Goal: Task Accomplishment & Management: Use online tool/utility

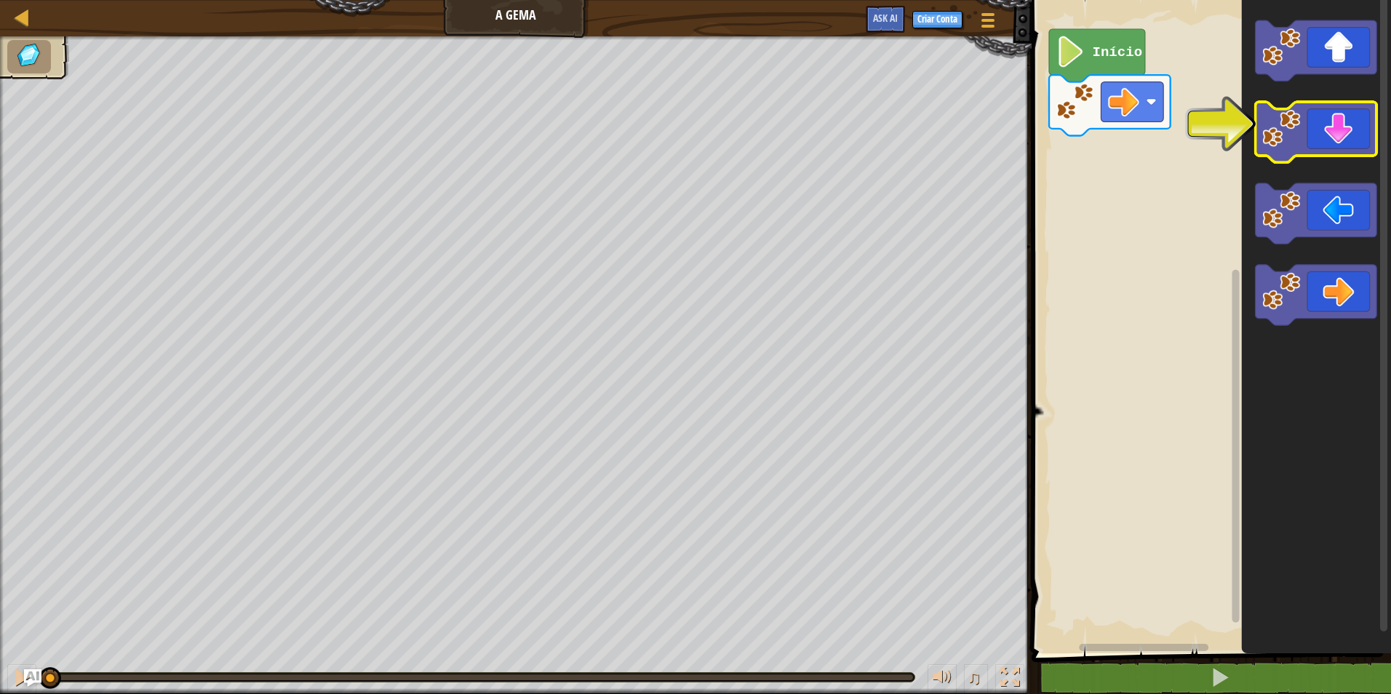
click at [1341, 142] on icon "Espaço de trabalho do Blockly" at bounding box center [1317, 132] width 122 height 60
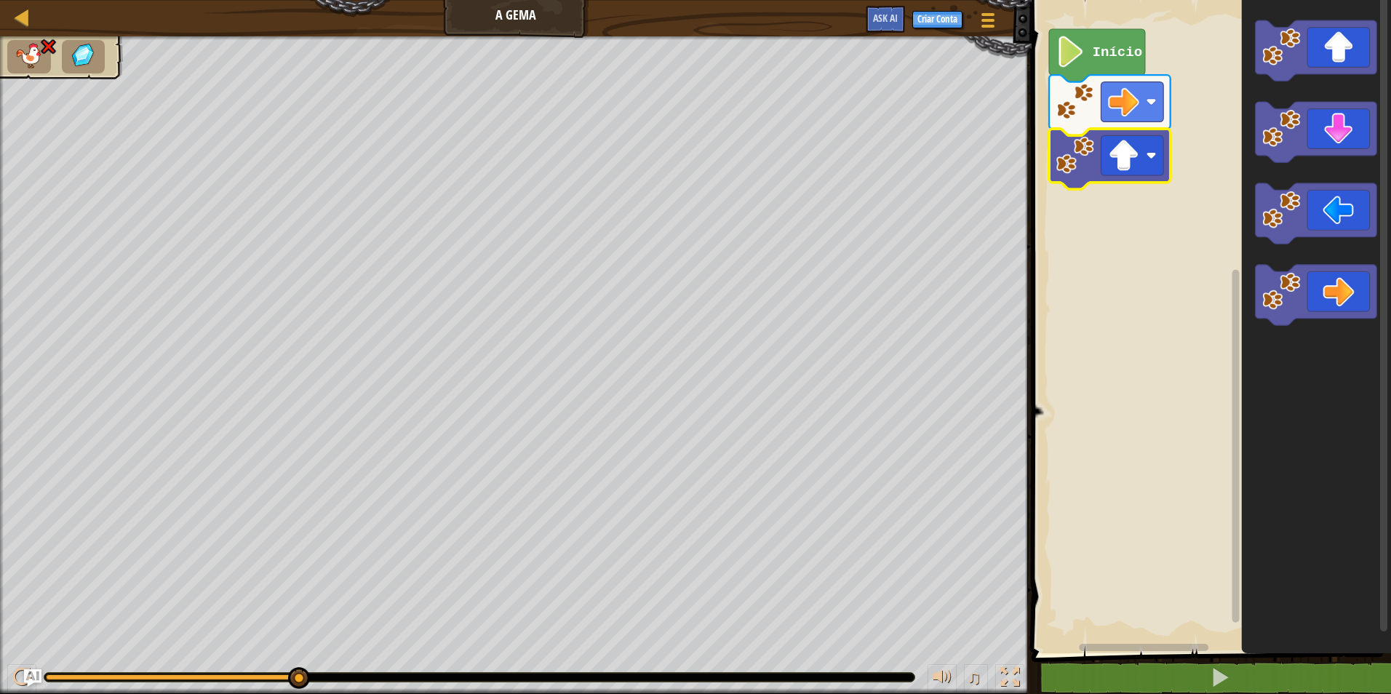
click at [43, 39] on div at bounding box center [516, 38] width 1032 height 4
click at [1127, 96] on image "Espaço de trabalho do Blockly" at bounding box center [1123, 102] width 31 height 31
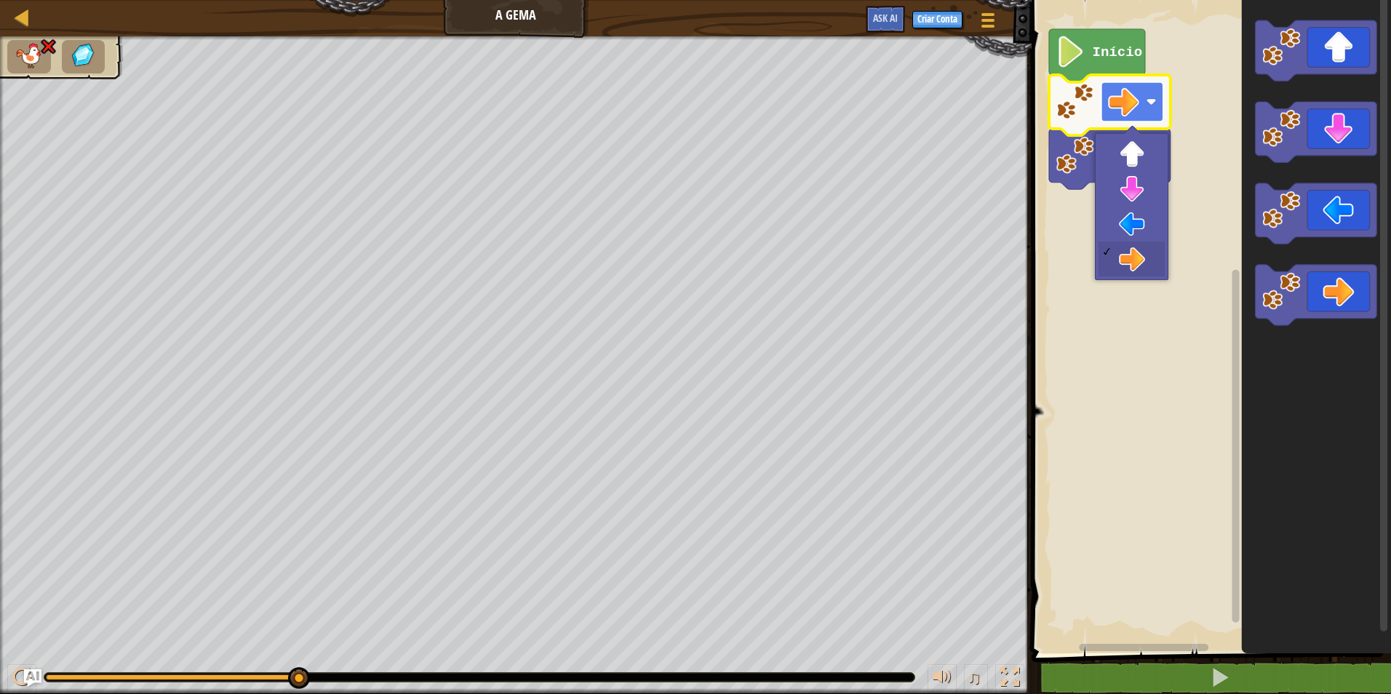
click at [1127, 98] on image "Espaço de trabalho do Blockly" at bounding box center [1123, 102] width 31 height 31
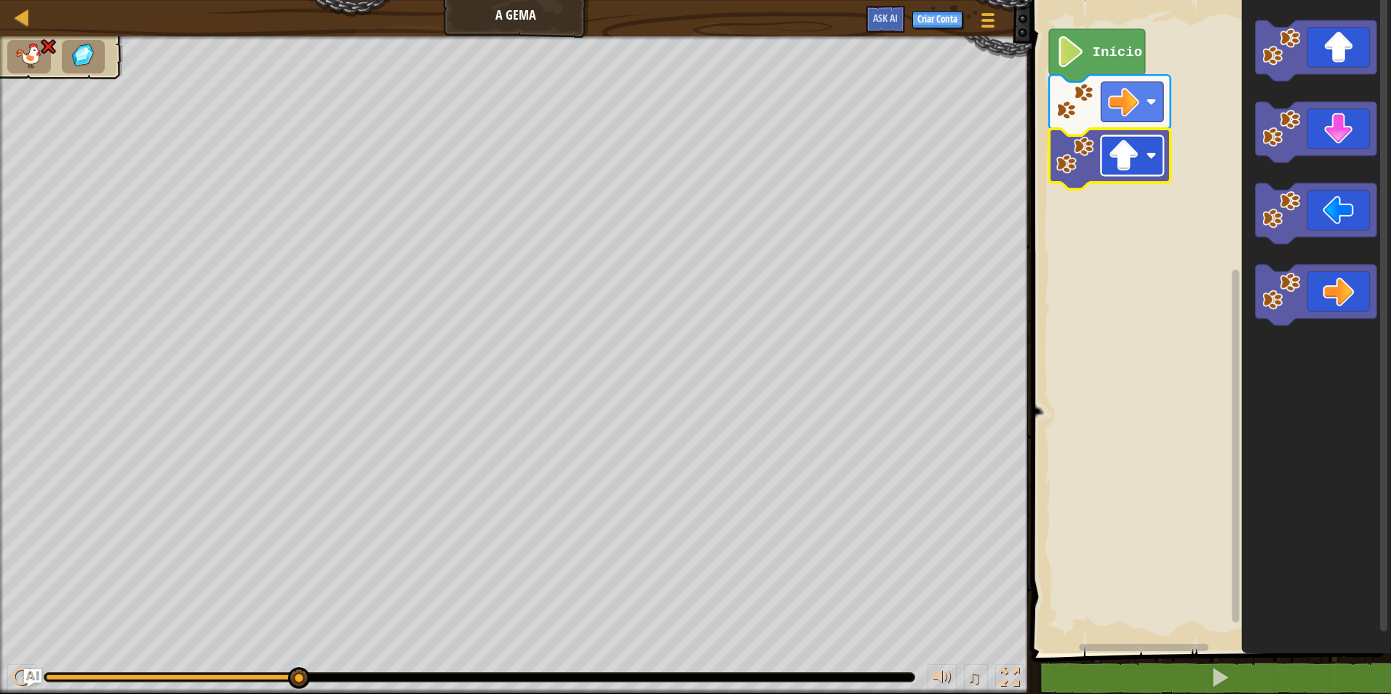
click at [1113, 140] on rect "Espaço de trabalho do Blockly" at bounding box center [1133, 155] width 63 height 40
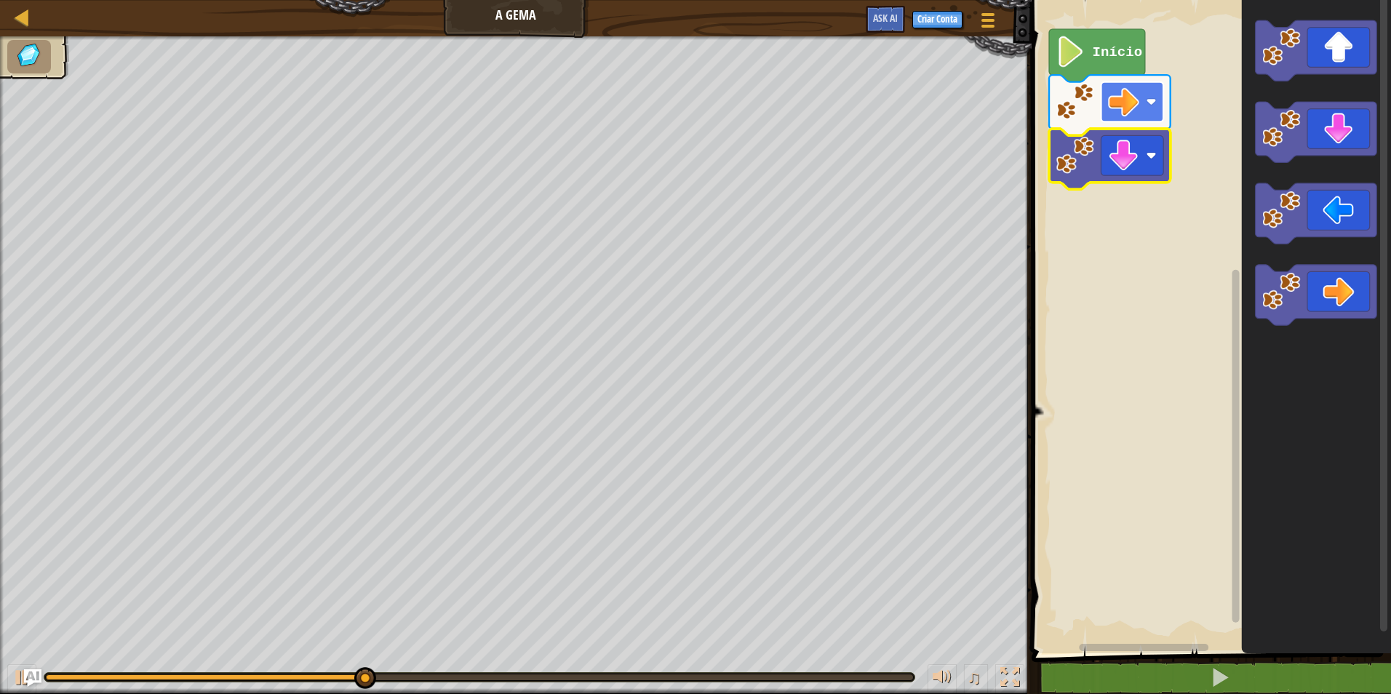
click at [1153, 95] on rect "Espaço de trabalho do Blockly" at bounding box center [1133, 102] width 63 height 40
click at [1151, 100] on image "Espaço de trabalho do Blockly" at bounding box center [1152, 102] width 10 height 10
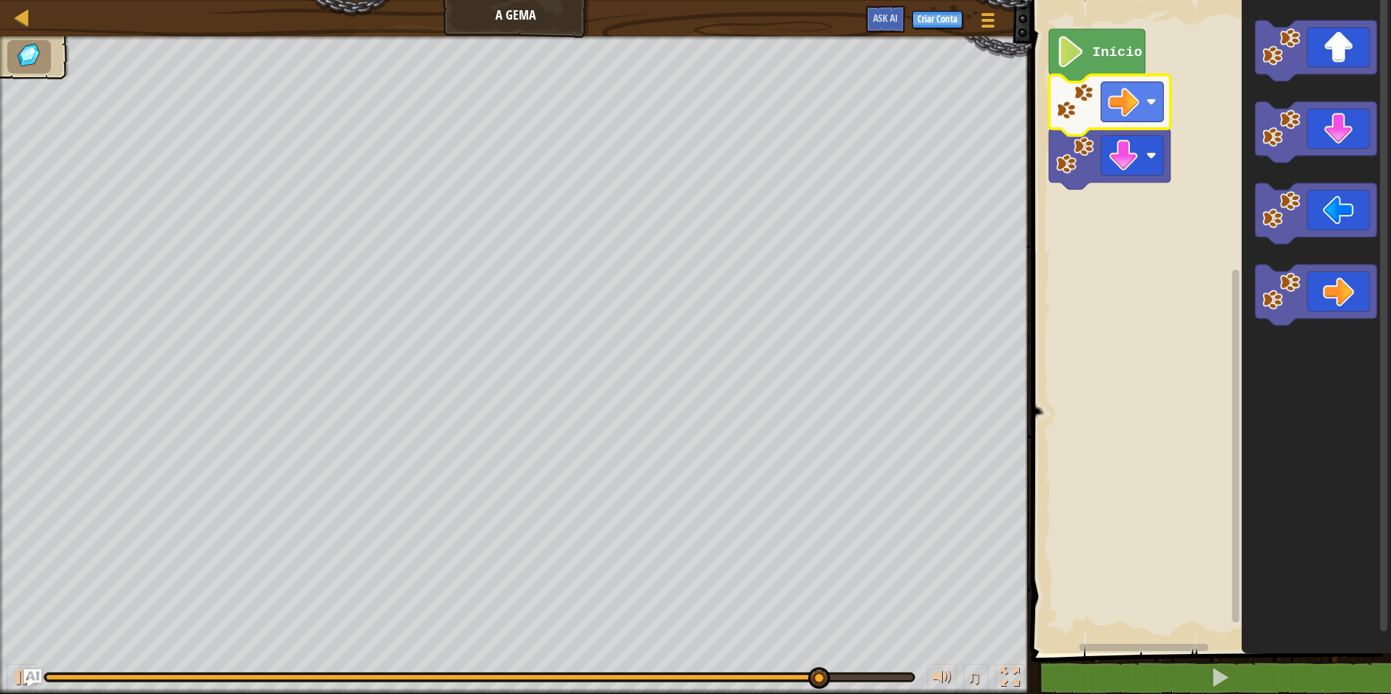
click at [1159, 250] on rect "Espaço de trabalho do Blockly" at bounding box center [1210, 323] width 364 height 661
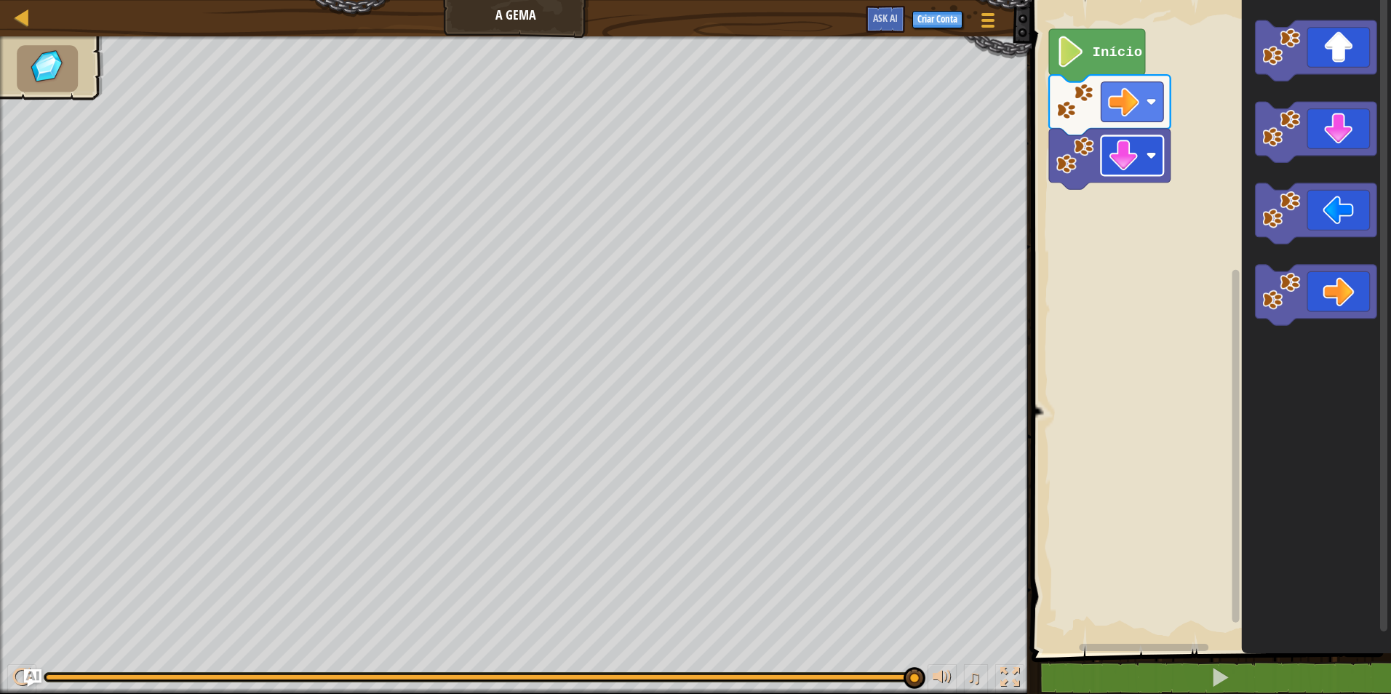
click at [1133, 146] on image "Espaço de trabalho do Blockly" at bounding box center [1123, 155] width 31 height 31
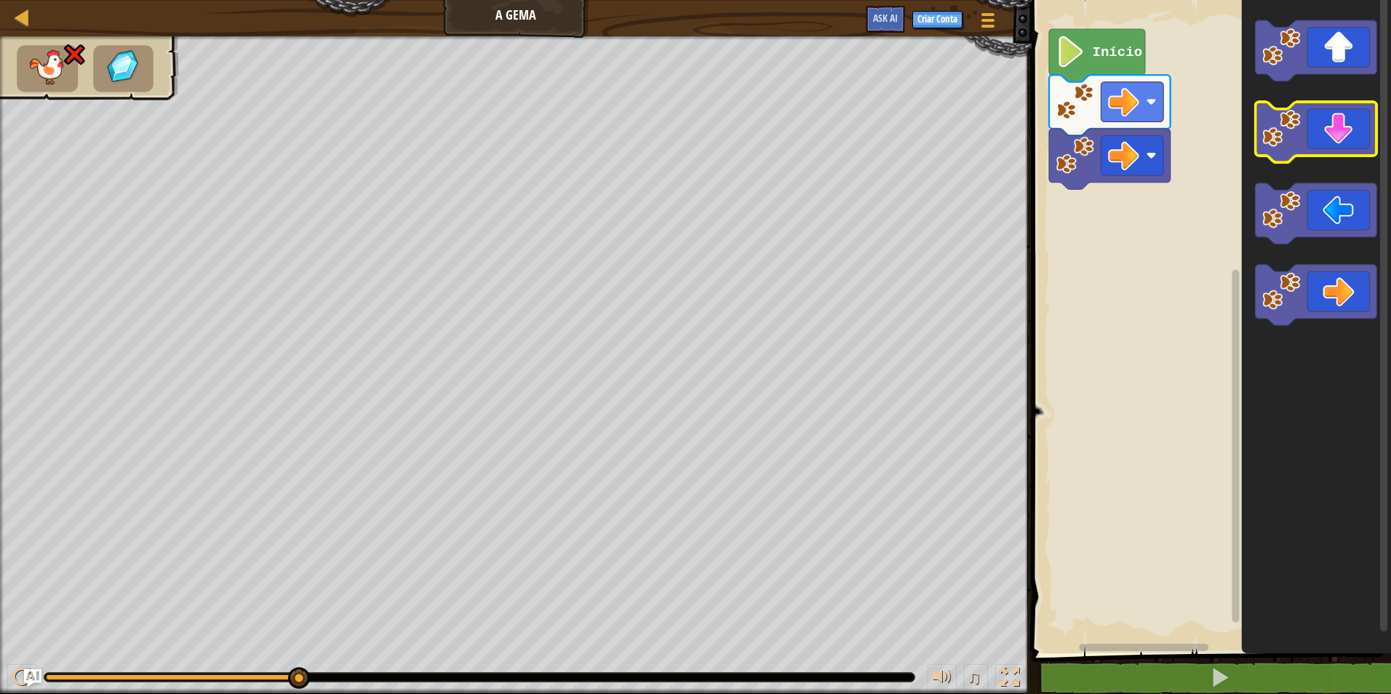
click at [1363, 130] on icon "Espaço de trabalho do Blockly" at bounding box center [1317, 132] width 122 height 60
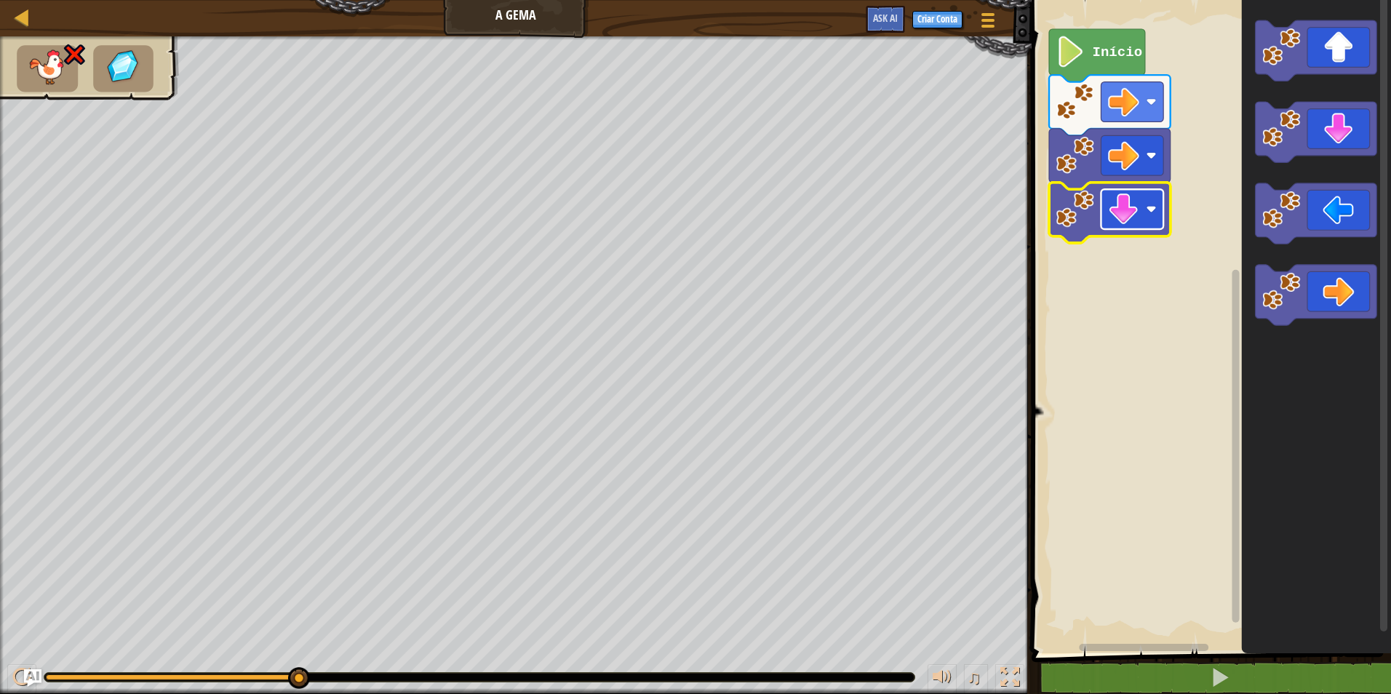
click at [1102, 202] on rect "Espaço de trabalho do Blockly" at bounding box center [1133, 209] width 63 height 40
click at [1139, 140] on image "Espaço de trabalho do Blockly" at bounding box center [1123, 155] width 31 height 31
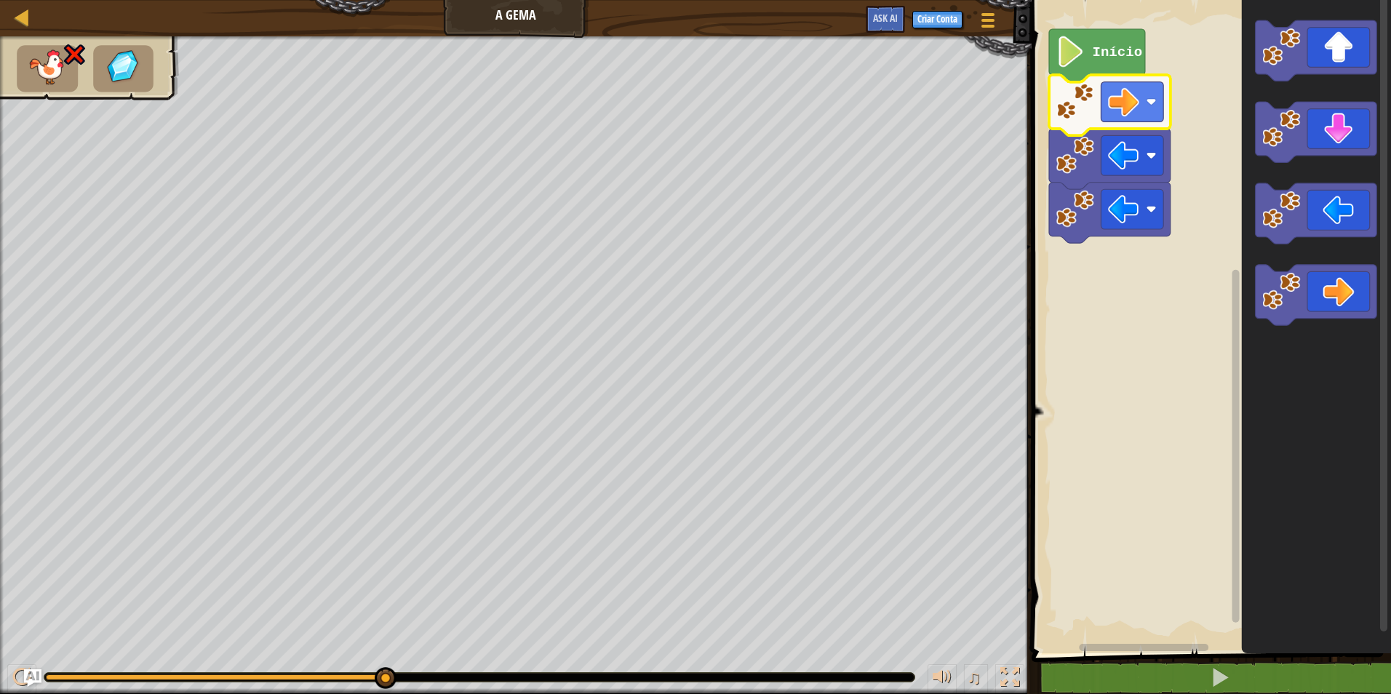
click at [1087, 112] on image "Espaço de trabalho do Blockly" at bounding box center [1076, 101] width 38 height 38
click at [1108, 105] on rect "Espaço de trabalho do Blockly" at bounding box center [1133, 102] width 63 height 40
click at [1155, 251] on rect "Espaço de trabalho do Blockly" at bounding box center [1210, 323] width 364 height 661
click at [1164, 89] on icon "Espaço de trabalho do Blockly" at bounding box center [1110, 105] width 122 height 60
click at [1129, 45] on text "Início" at bounding box center [1118, 52] width 50 height 16
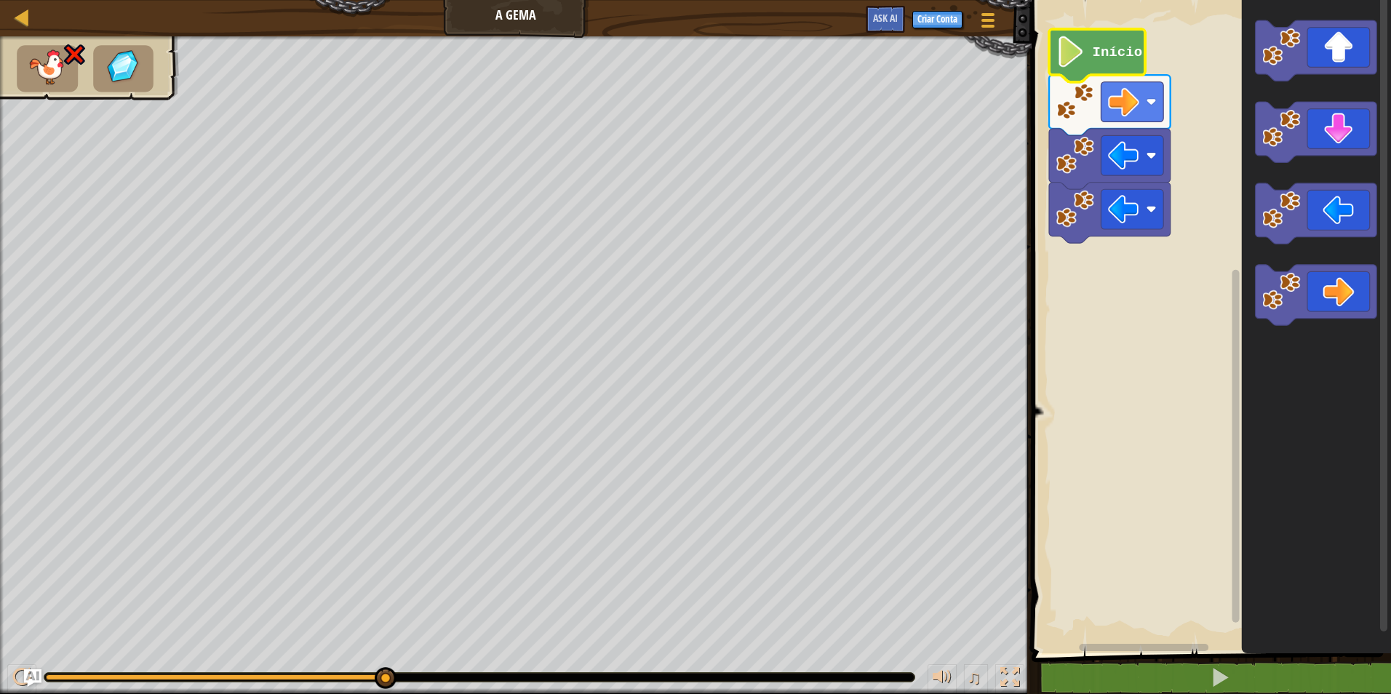
click at [1084, 56] on image "Espaço de trabalho do Blockly" at bounding box center [1071, 51] width 29 height 31
click at [1077, 53] on image "Espaço de trabalho do Blockly" at bounding box center [1071, 51] width 29 height 31
click at [1071, 44] on image "Espaço de trabalho do Blockly" at bounding box center [1071, 51] width 29 height 31
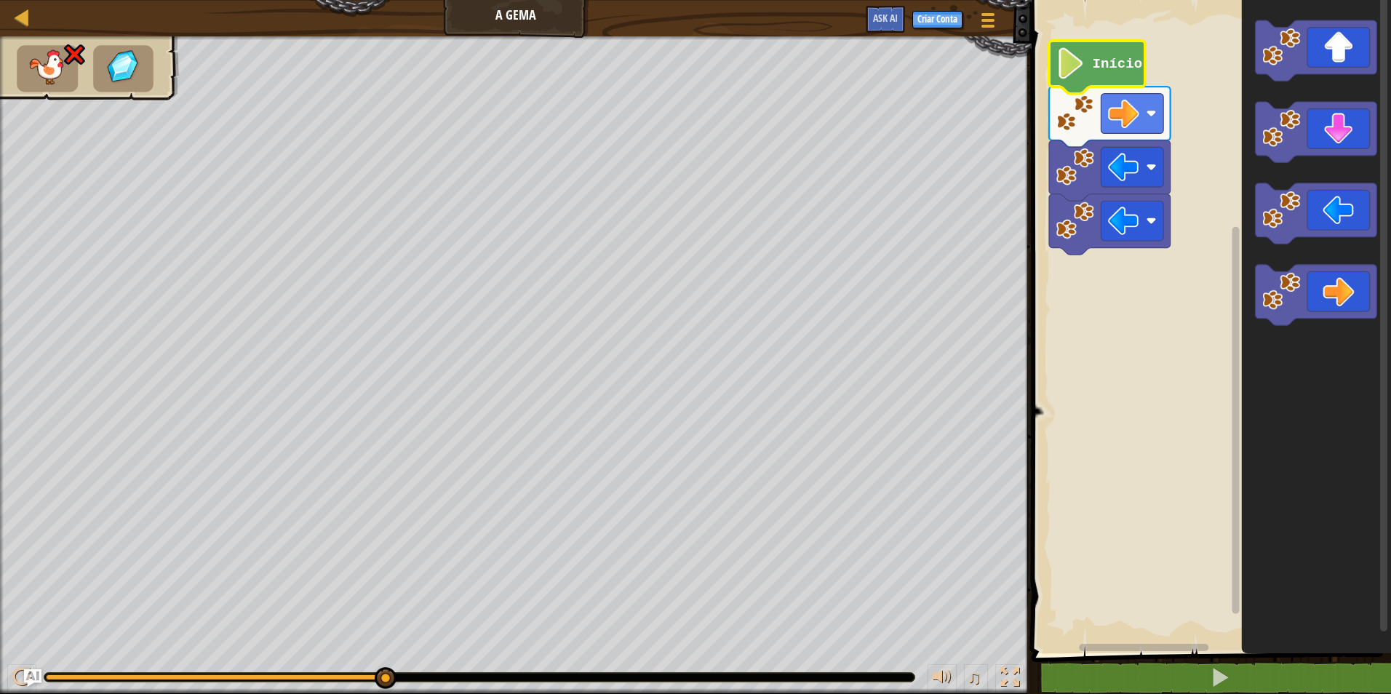
click at [1071, 56] on image "Espaço de trabalho do Blockly" at bounding box center [1071, 63] width 29 height 31
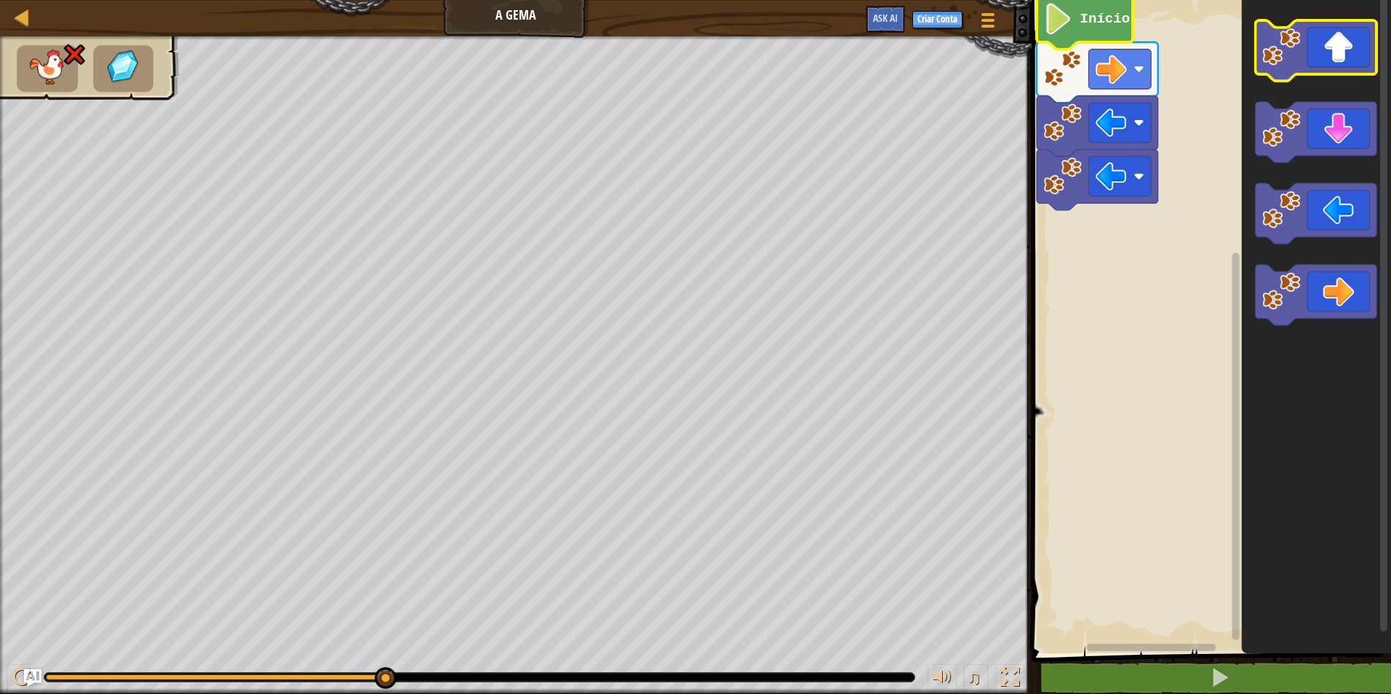
click at [1307, 46] on icon "Espaço de trabalho do Blockly" at bounding box center [1317, 50] width 122 height 60
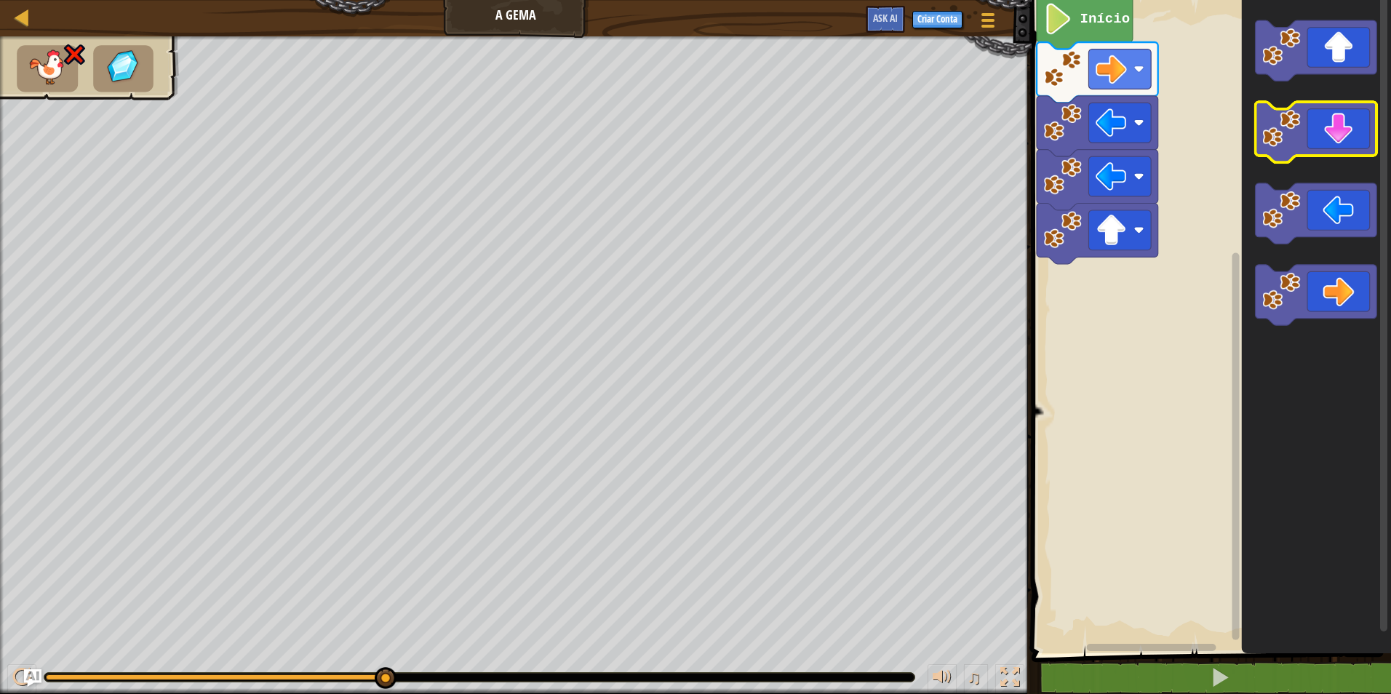
click at [1359, 132] on icon "Espaço de trabalho do Blockly" at bounding box center [1317, 132] width 122 height 60
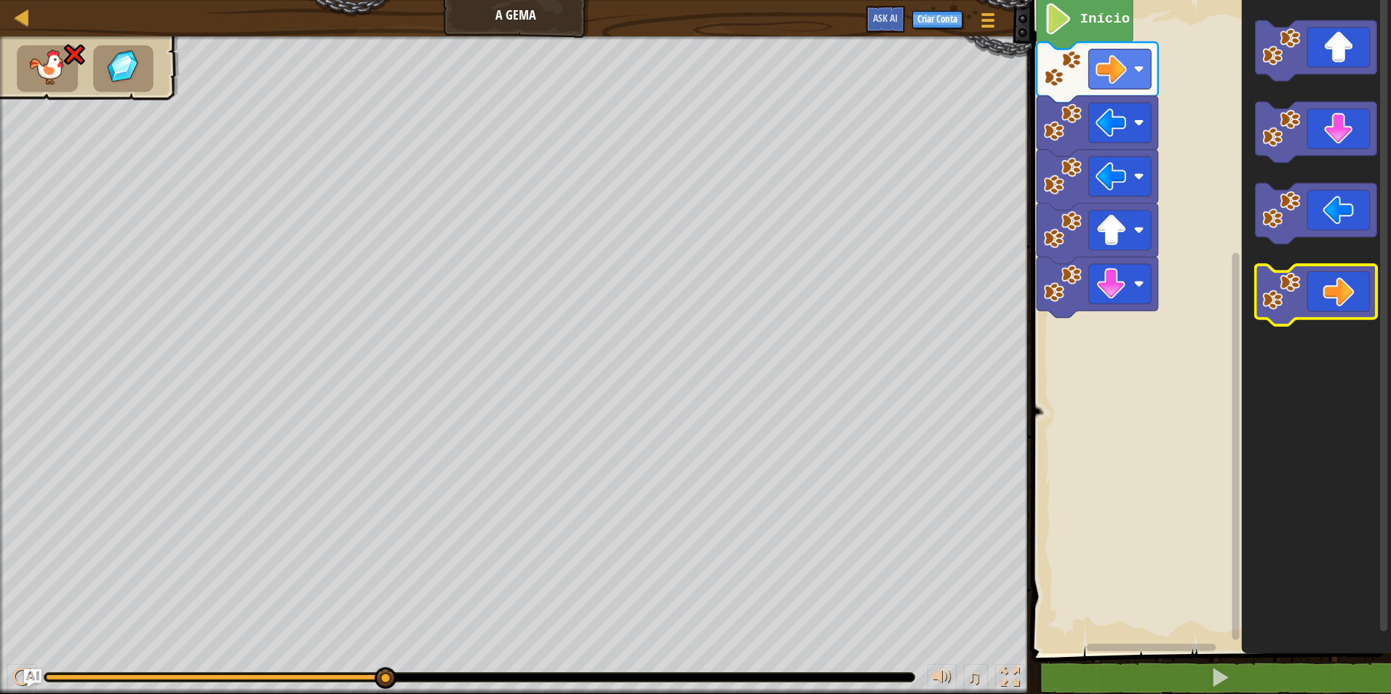
click at [1349, 282] on icon "Espaço de trabalho do Blockly" at bounding box center [1317, 295] width 122 height 60
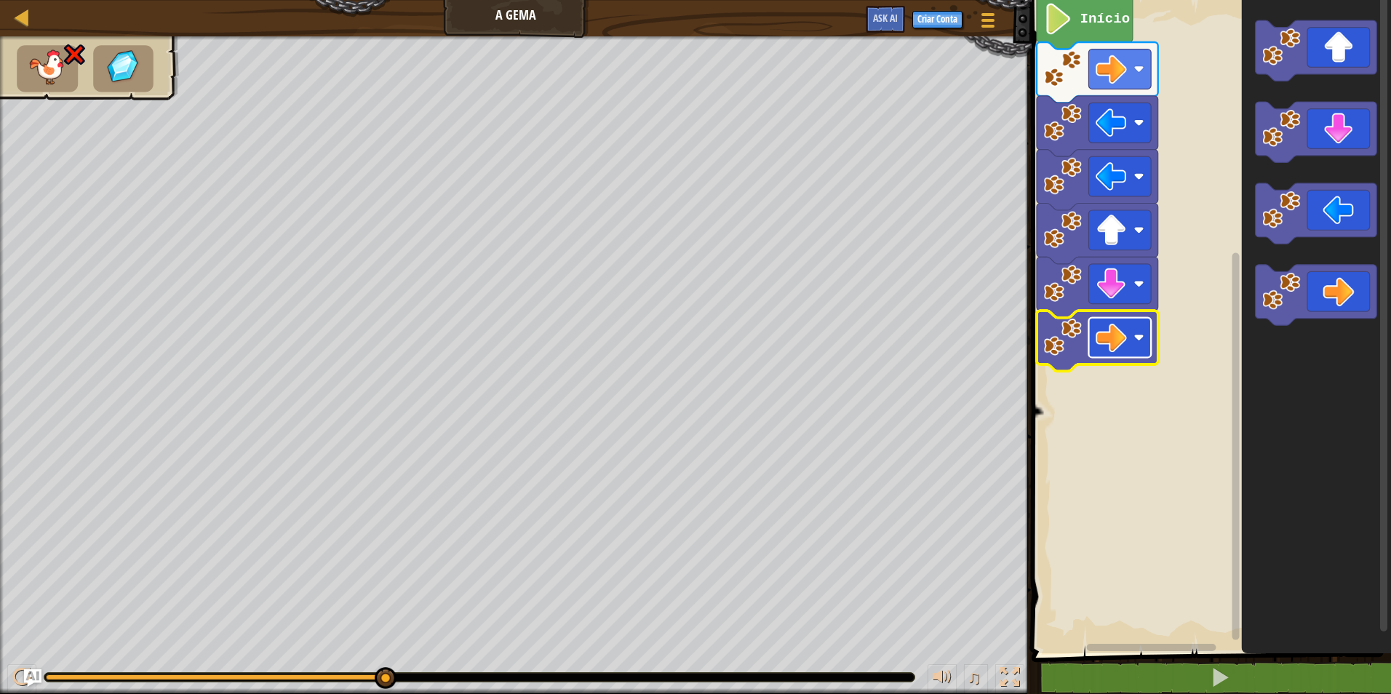
click at [1129, 338] on rect "Espaço de trabalho do Blockly" at bounding box center [1120, 338] width 63 height 40
click at [1121, 335] on image "Espaço de trabalho do Blockly" at bounding box center [1111, 337] width 31 height 31
click at [1071, 25] on image "Espaço de trabalho do Blockly" at bounding box center [1058, 18] width 29 height 31
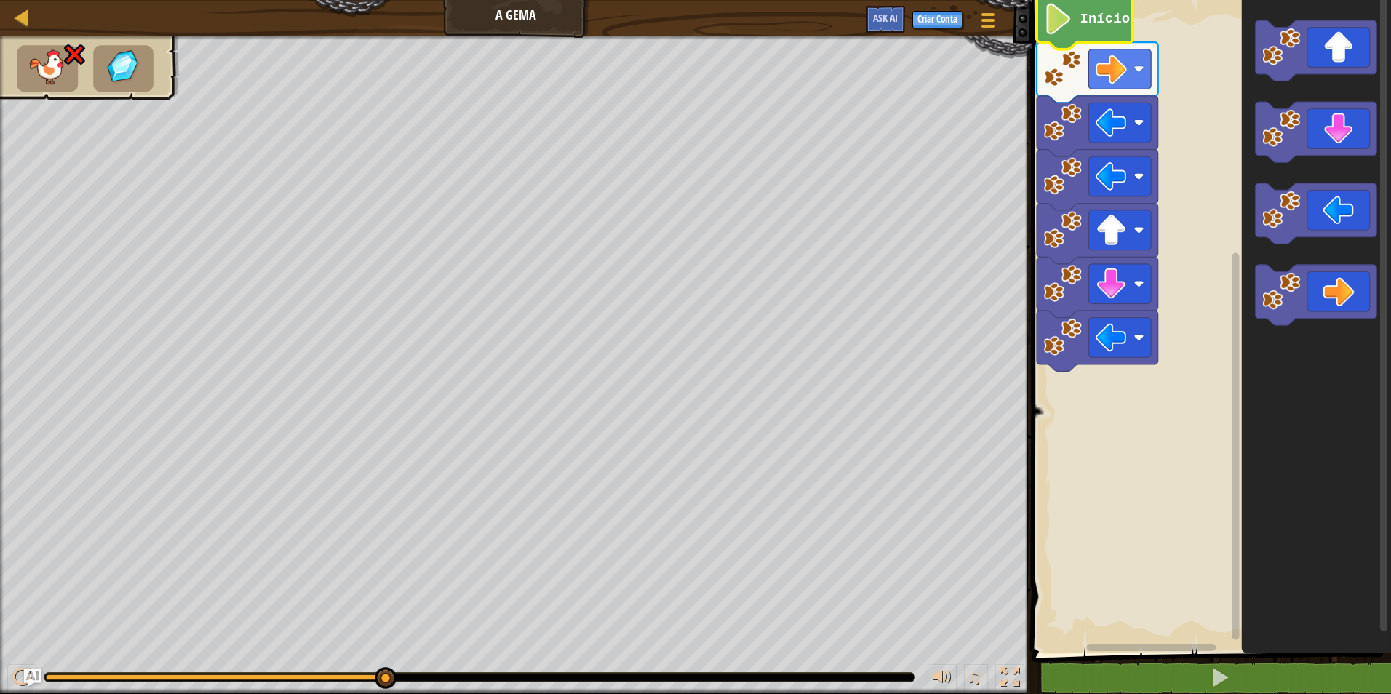
click at [1071, 25] on image "Espaço de trabalho do Blockly" at bounding box center [1058, 18] width 29 height 31
